Goal: Transaction & Acquisition: Purchase product/service

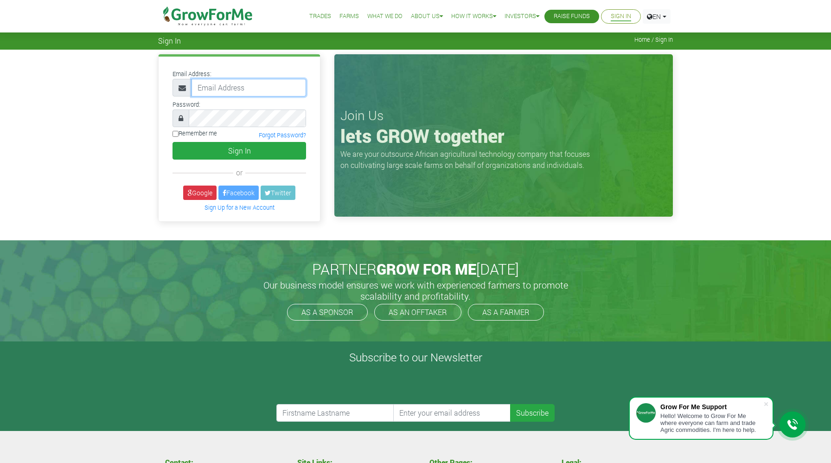
type input "[EMAIL_ADDRESS][DOMAIN_NAME]"
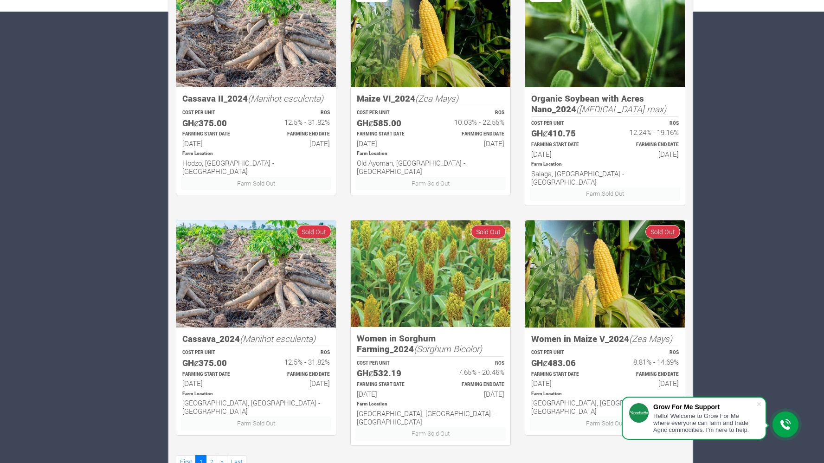
scroll to position [453, 0]
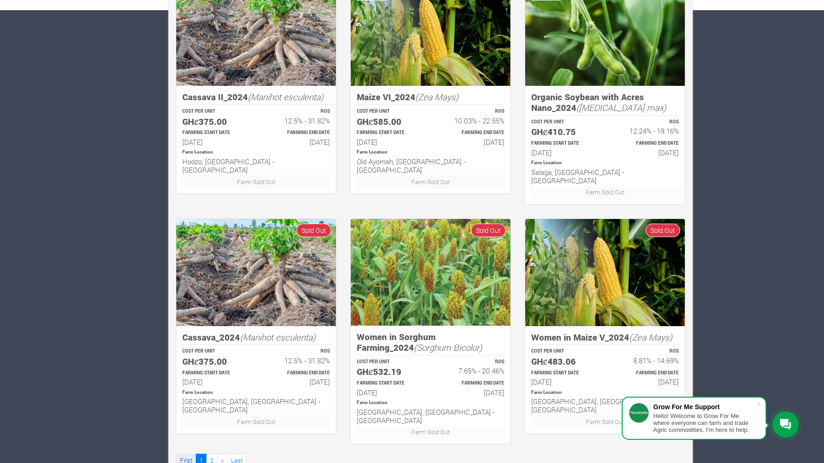
click at [184, 454] on link "First" at bounding box center [186, 460] width 20 height 13
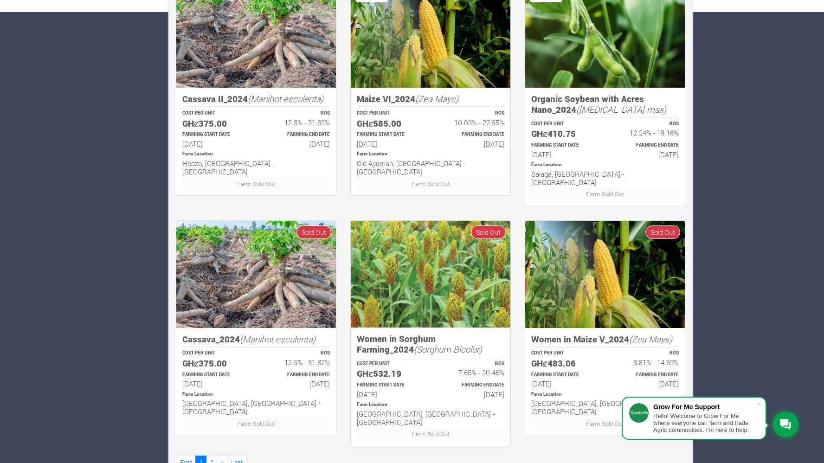
scroll to position [453, 0]
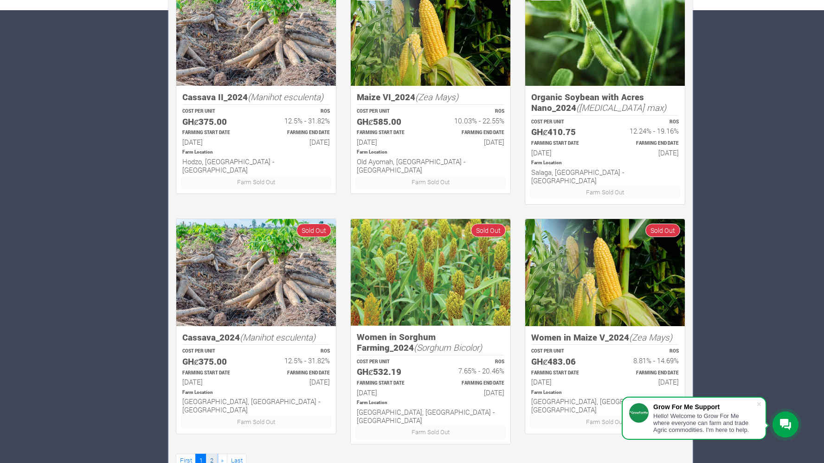
click at [213, 454] on link "2" at bounding box center [211, 460] width 11 height 13
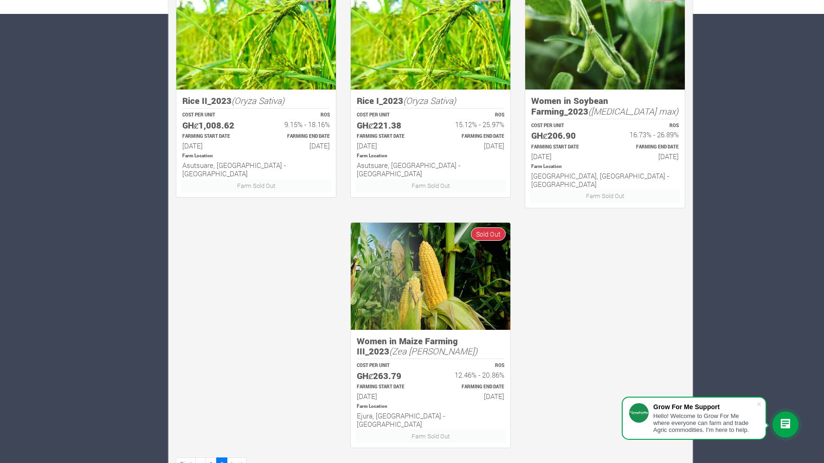
scroll to position [453, 0]
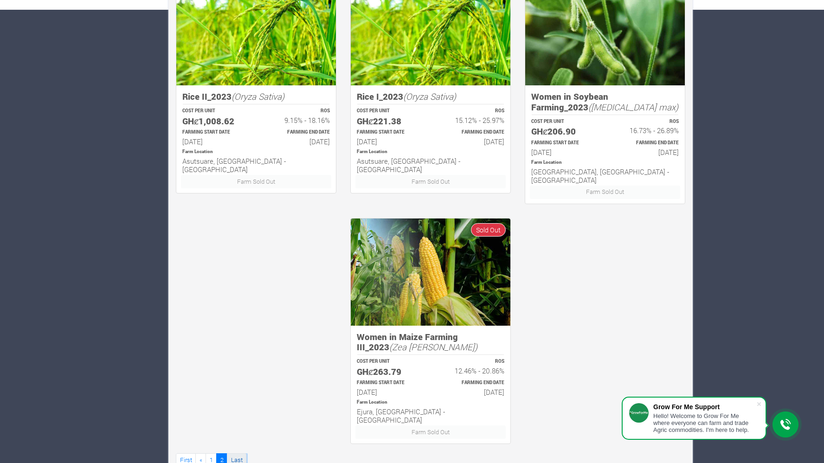
click at [235, 453] on link "Last" at bounding box center [236, 459] width 19 height 13
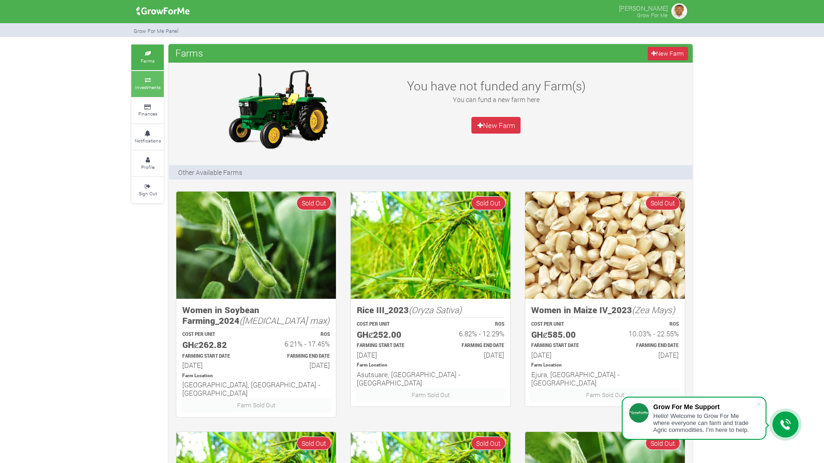
click at [143, 87] on small "Investments" at bounding box center [148, 87] width 26 height 6
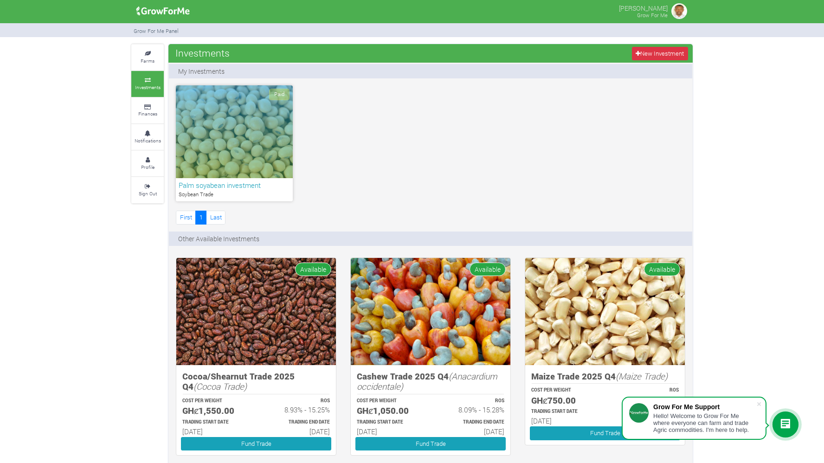
click at [554, 144] on div "Paid Palm soyabean investment Soybean Trade First 1 Last" at bounding box center [430, 155] width 523 height 141
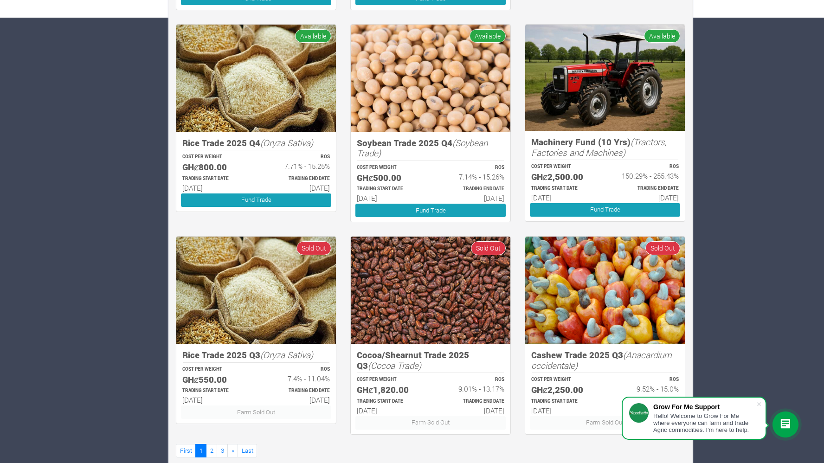
scroll to position [461, 0]
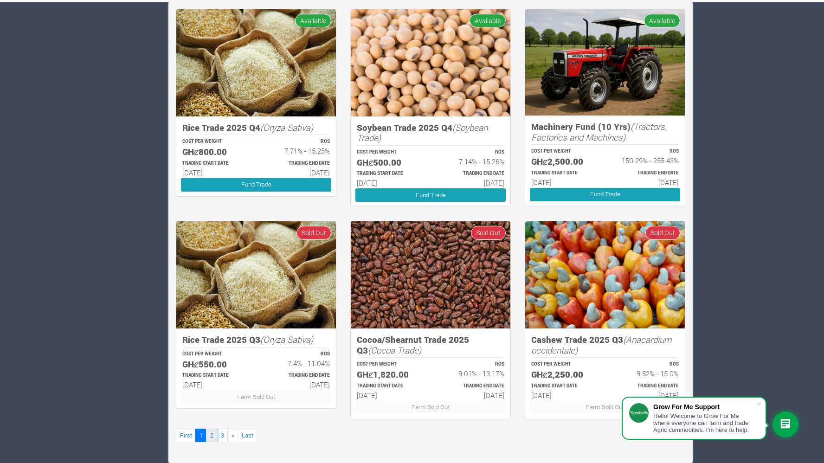
click at [212, 436] on link "2" at bounding box center [211, 435] width 11 height 13
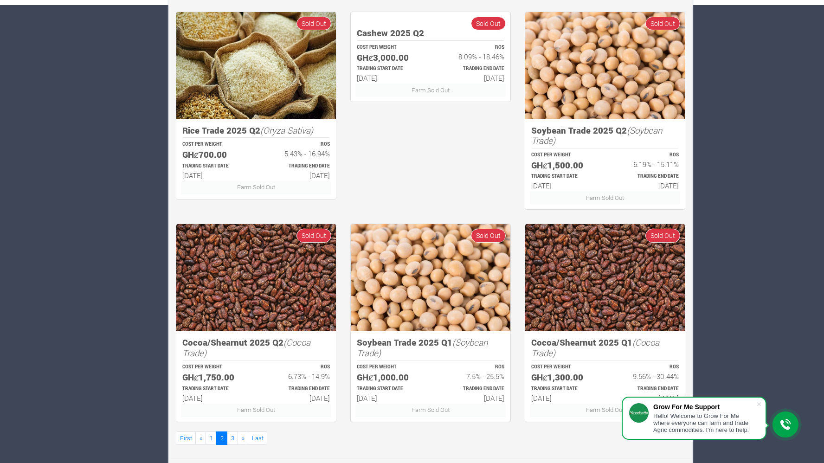
scroll to position [461, 0]
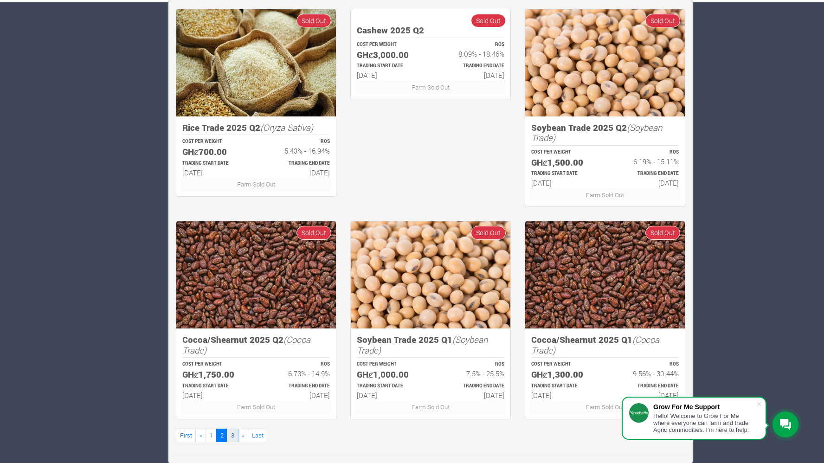
click at [232, 436] on link "3" at bounding box center [232, 435] width 11 height 13
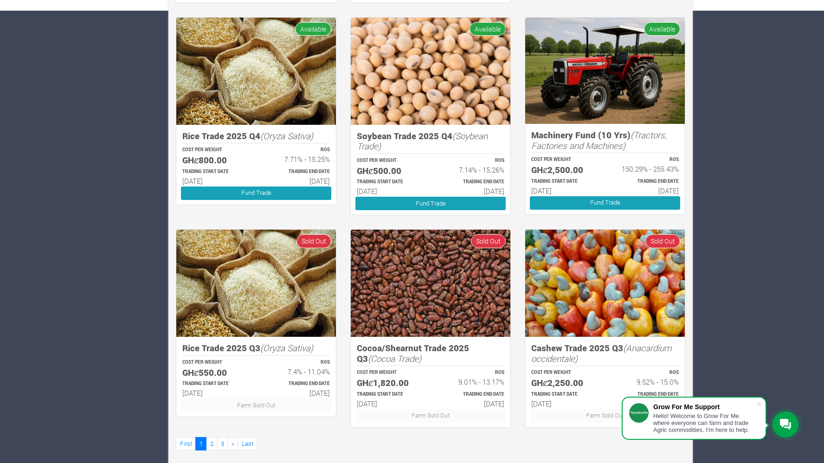
scroll to position [461, 0]
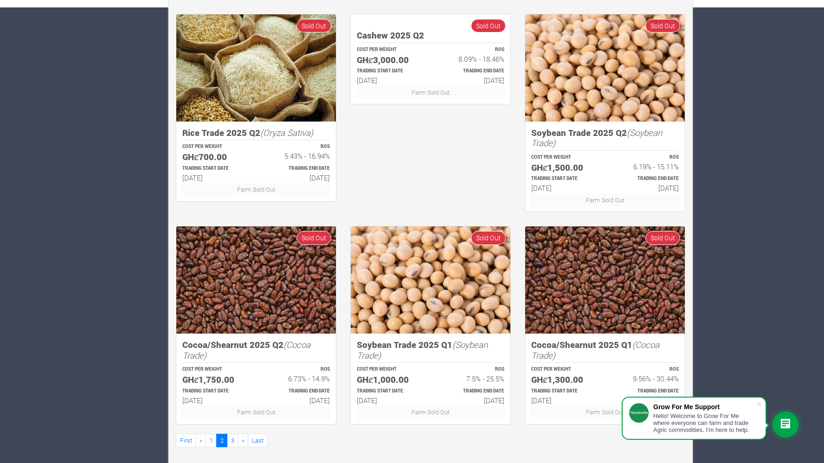
scroll to position [461, 0]
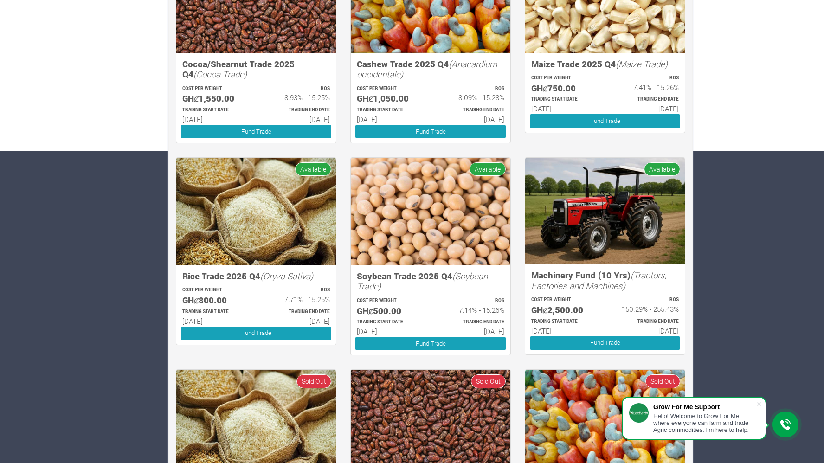
scroll to position [294, 0]
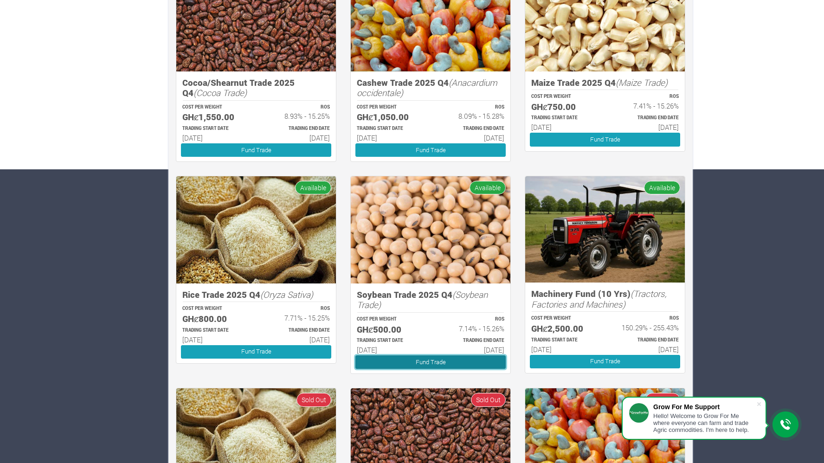
click at [439, 364] on link "Fund Trade" at bounding box center [430, 361] width 150 height 13
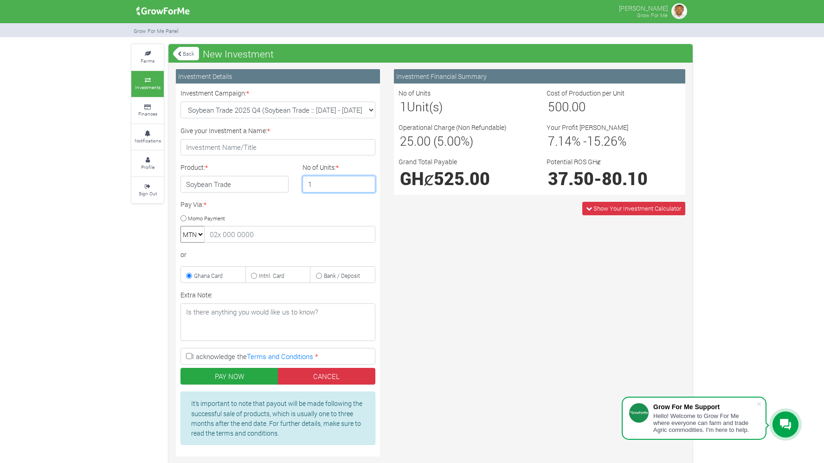
click at [318, 181] on input "1" at bounding box center [338, 184] width 73 height 17
type input "2"
type input "3"
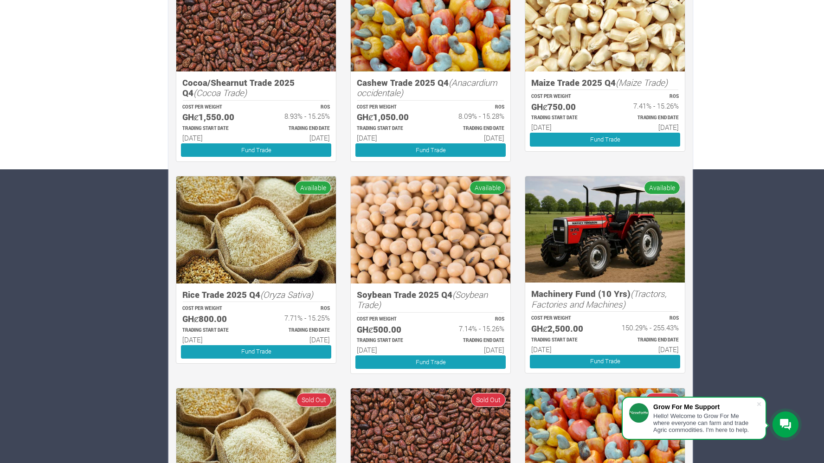
scroll to position [275, 0]
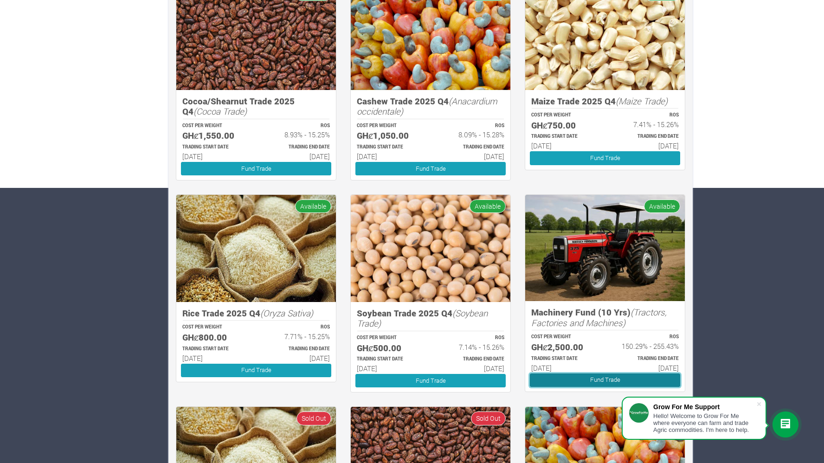
click at [601, 382] on link "Fund Trade" at bounding box center [605, 379] width 150 height 13
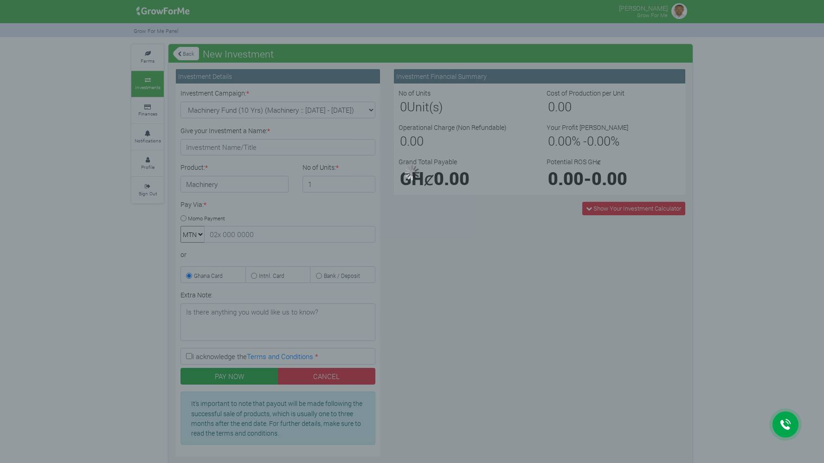
type input "1"
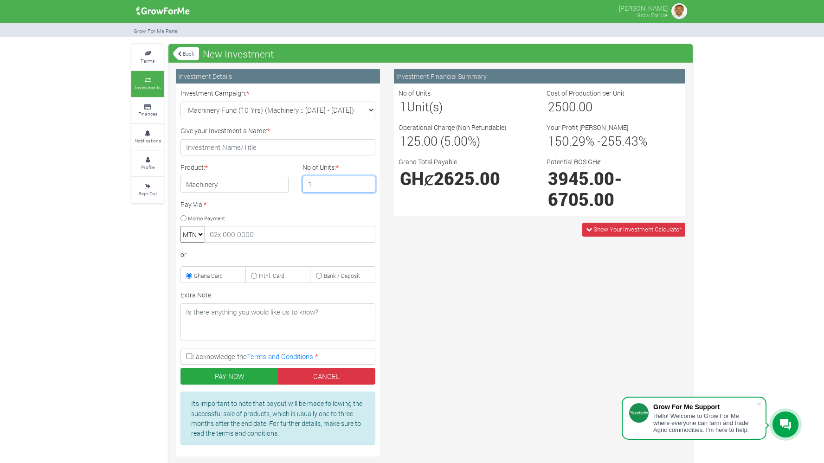
click at [333, 182] on input "1" at bounding box center [338, 184] width 73 height 17
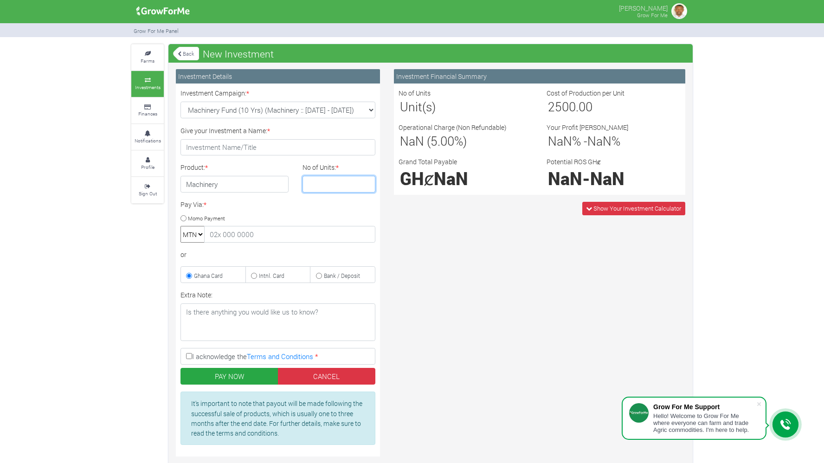
type input "2"
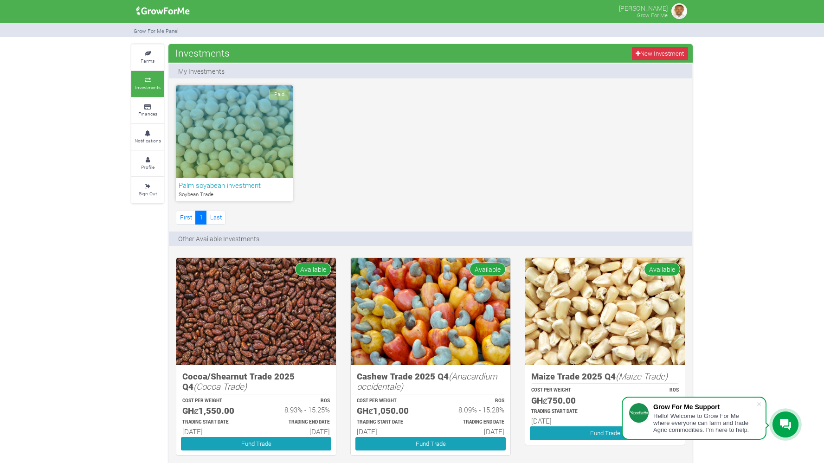
click at [680, 13] on img at bounding box center [679, 11] width 19 height 19
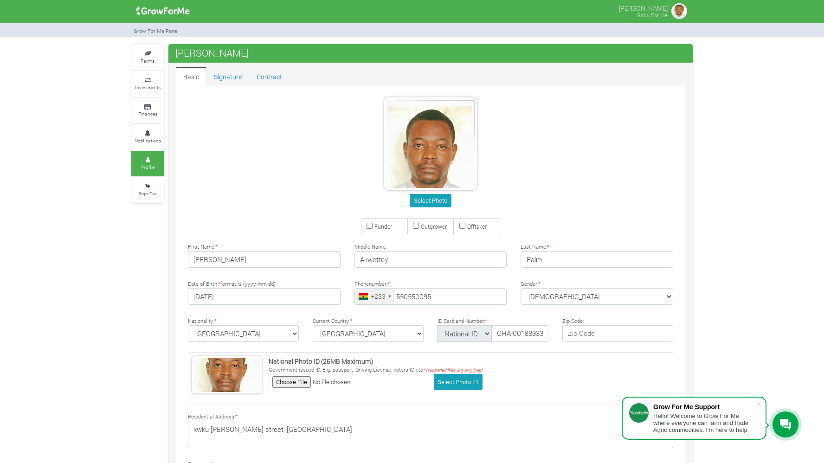
click at [680, 13] on img at bounding box center [679, 11] width 19 height 19
click at [147, 54] on icon at bounding box center [148, 53] width 28 height 5
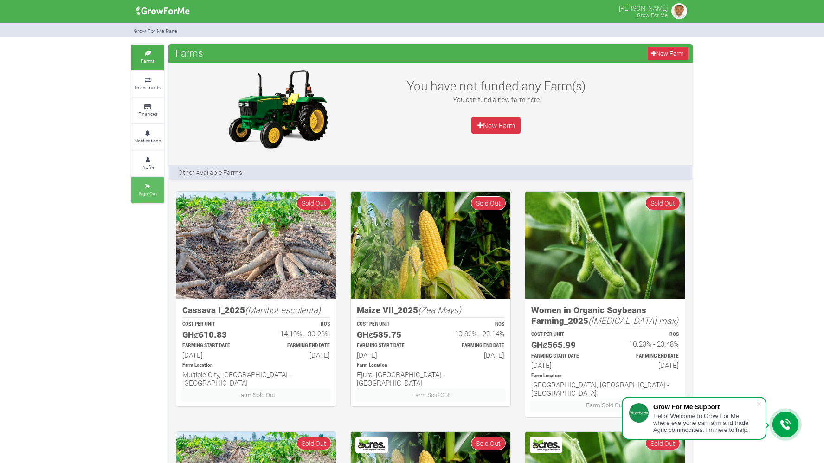
click at [150, 192] on small "Sign Out" at bounding box center [148, 193] width 18 height 6
